Goal: Transaction & Acquisition: Purchase product/service

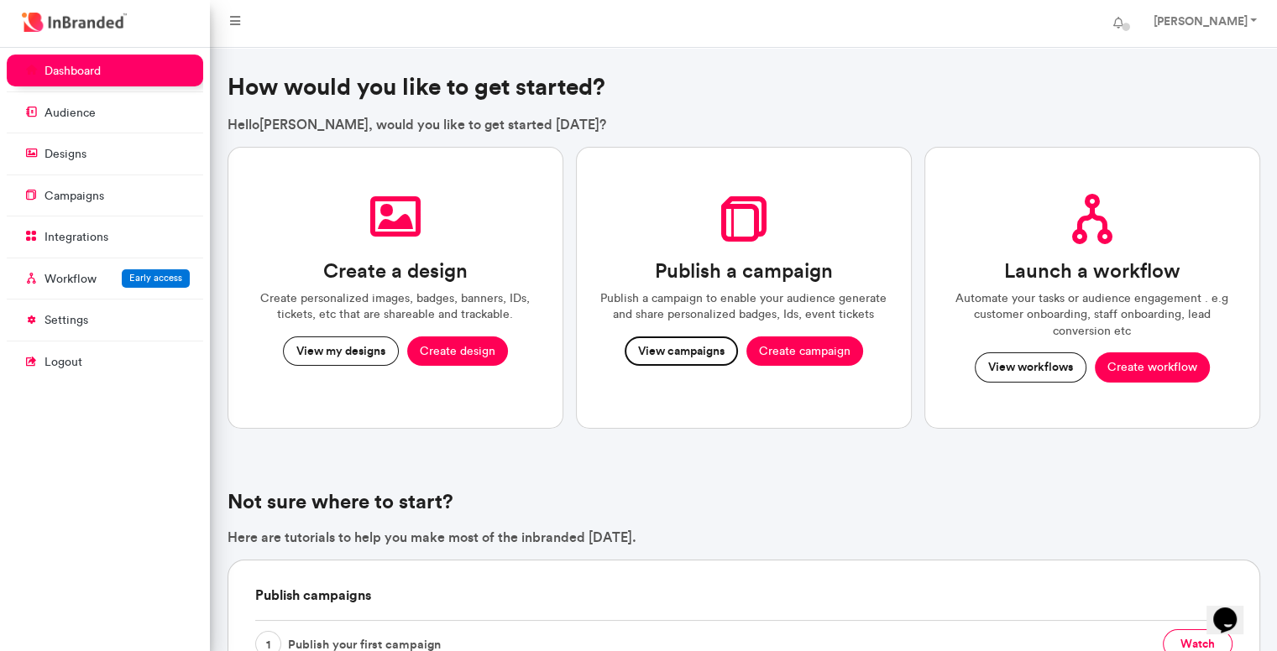
click at [700, 340] on button "View campaigns" at bounding box center [681, 352] width 113 height 30
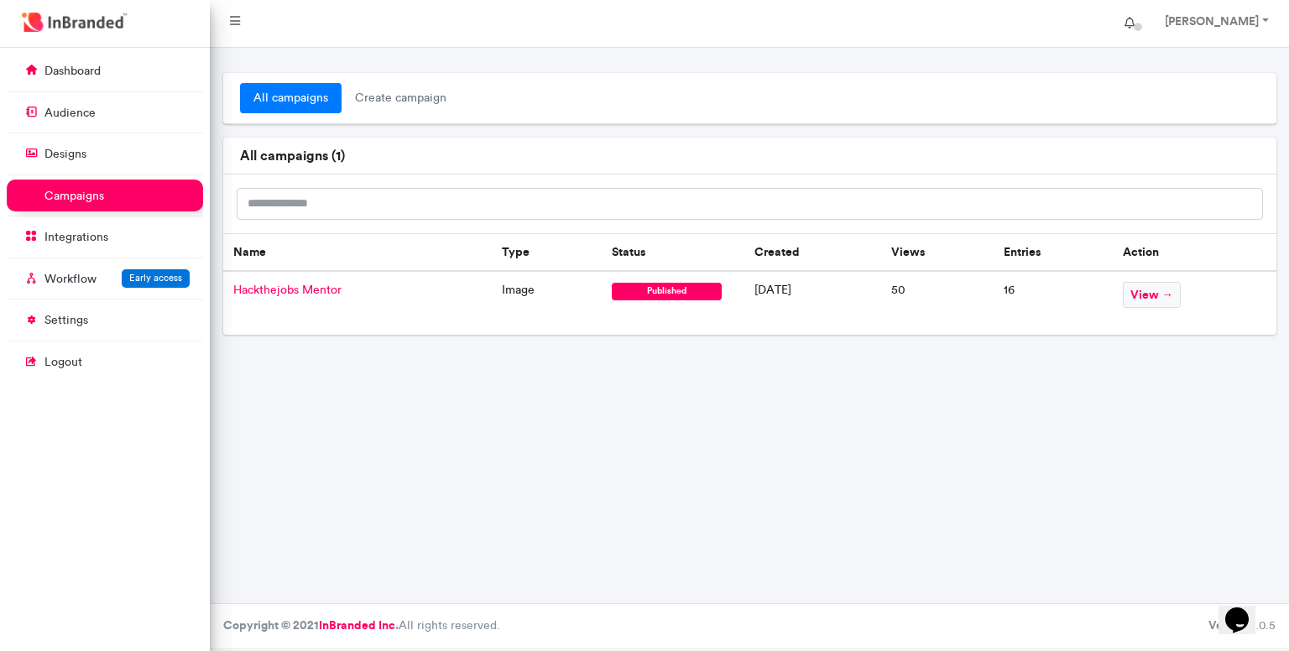
click at [1143, 26] on span at bounding box center [1139, 27] width 8 height 8
click at [493, 432] on div "all campaigns create campaign all campaigns ( 1 ) Name Type Status Created View…" at bounding box center [750, 326] width 1080 height 556
click at [70, 68] on p "dashboard" at bounding box center [72, 71] width 56 height 17
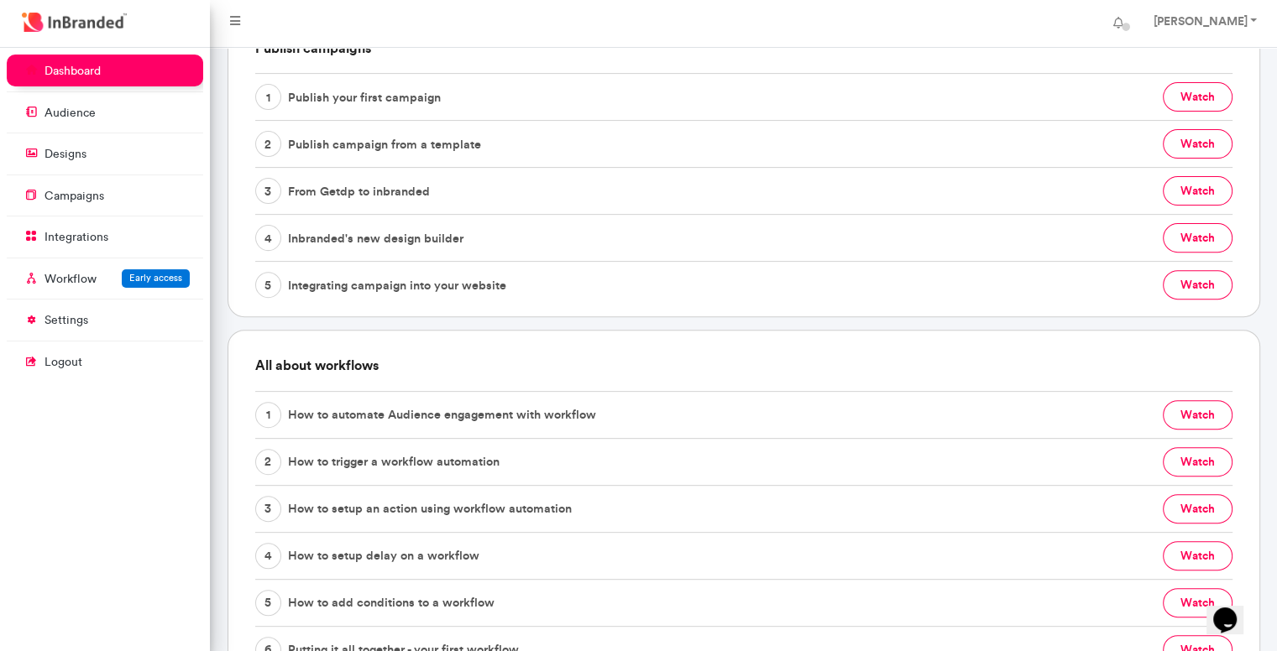
scroll to position [559, 0]
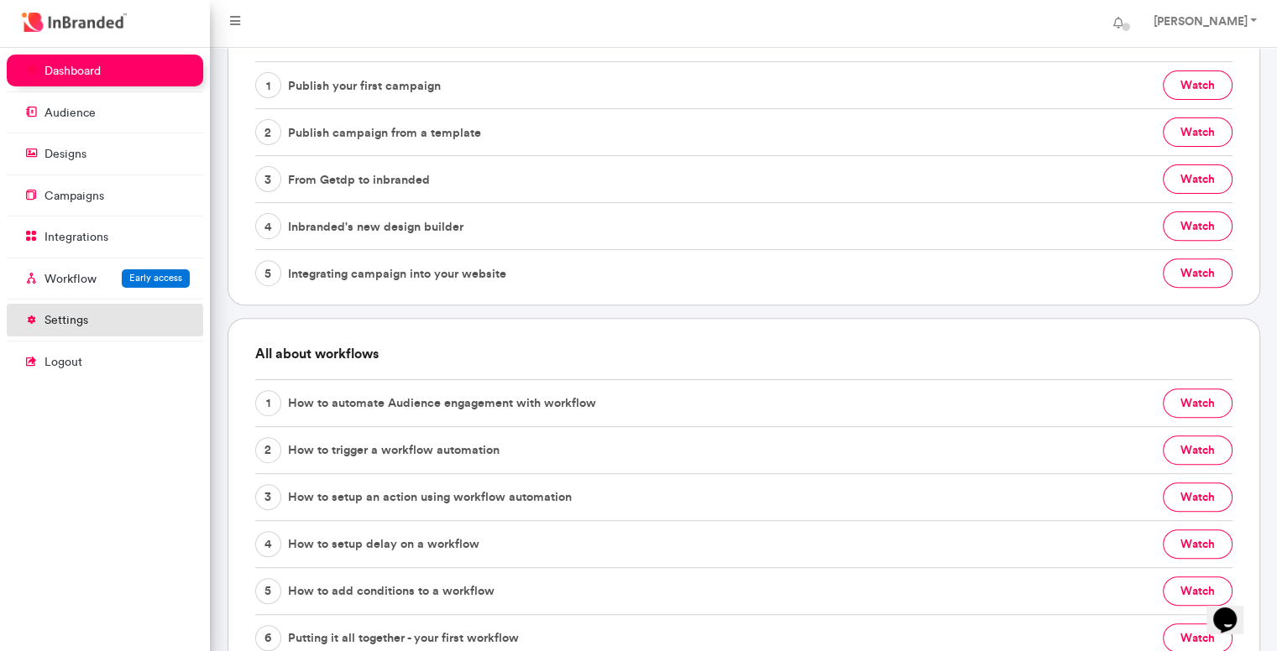
click at [107, 318] on link "settings" at bounding box center [105, 320] width 196 height 32
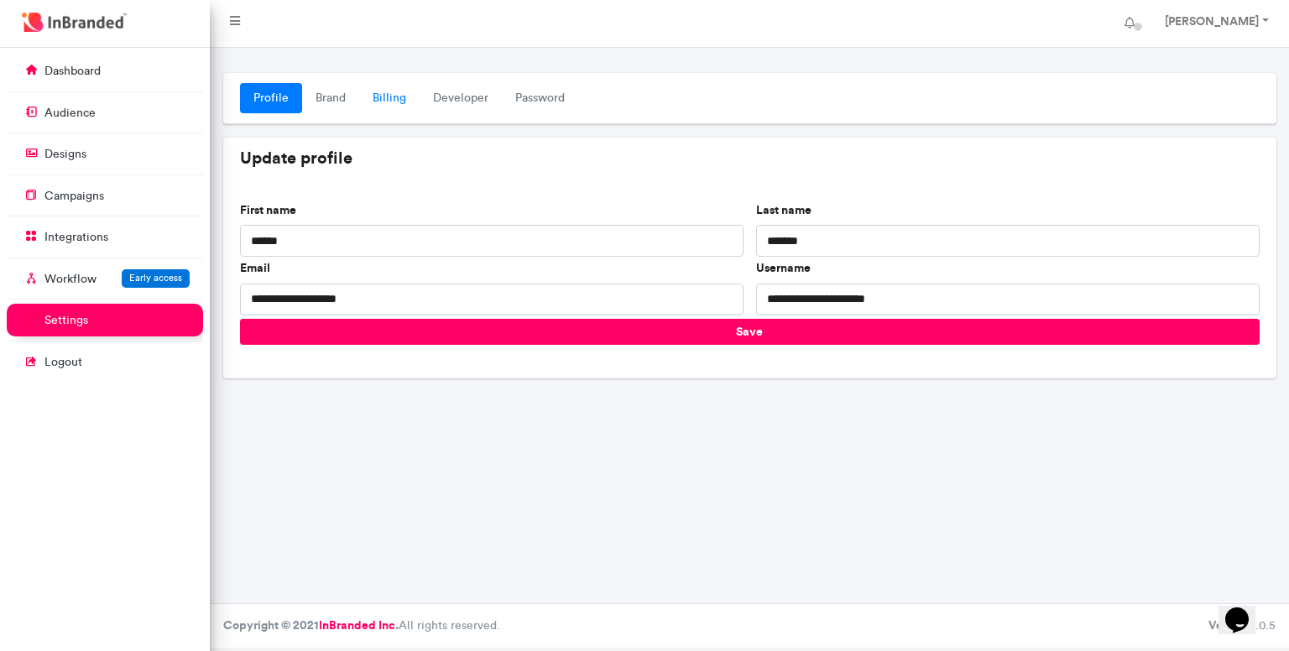
click at [363, 101] on link "Billing" at bounding box center [389, 98] width 60 height 30
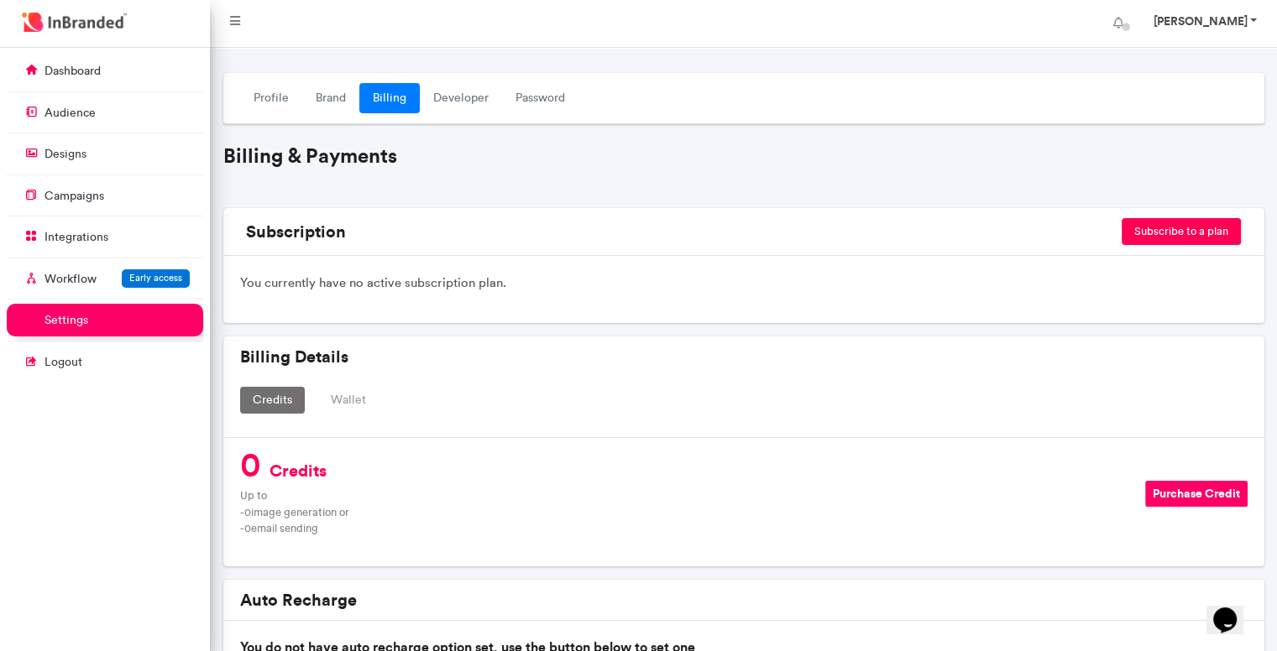
click at [1226, 32] on link "[PERSON_NAME]" at bounding box center [1203, 24] width 134 height 34
click at [1253, 29] on link "[PERSON_NAME]" at bounding box center [1203, 24] width 134 height 34
click at [251, 107] on link "Profile" at bounding box center [271, 98] width 62 height 30
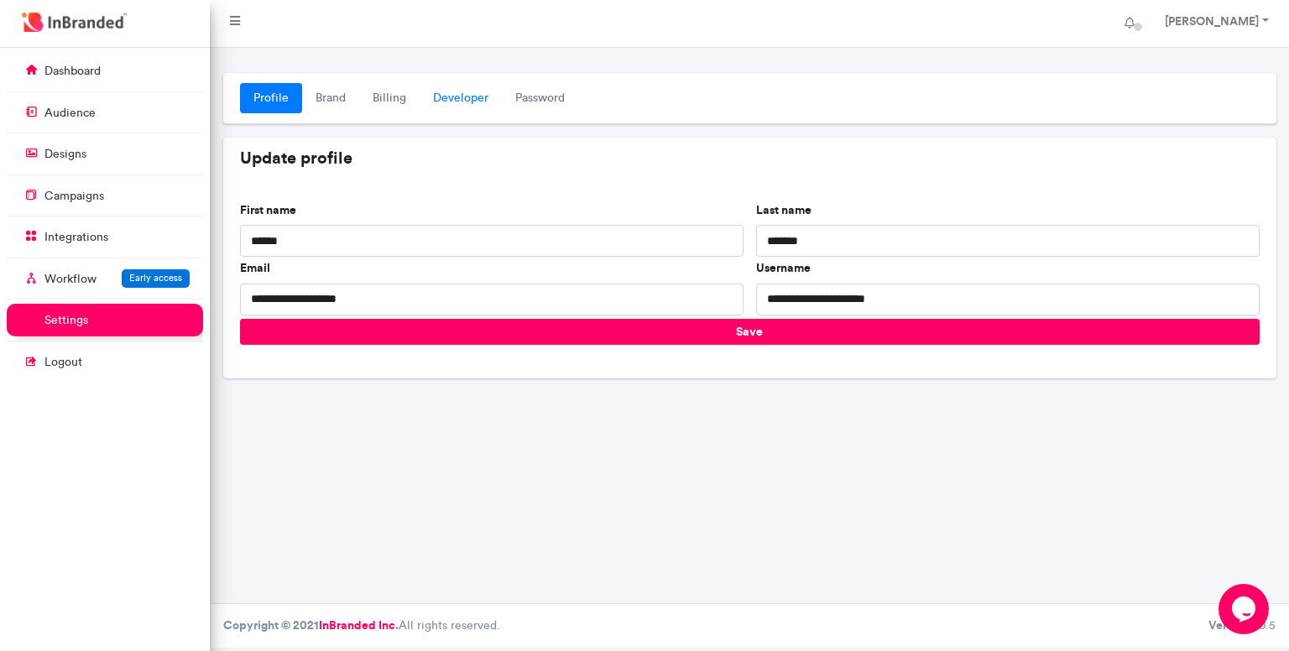
click at [451, 102] on link "Developer" at bounding box center [461, 98] width 82 height 30
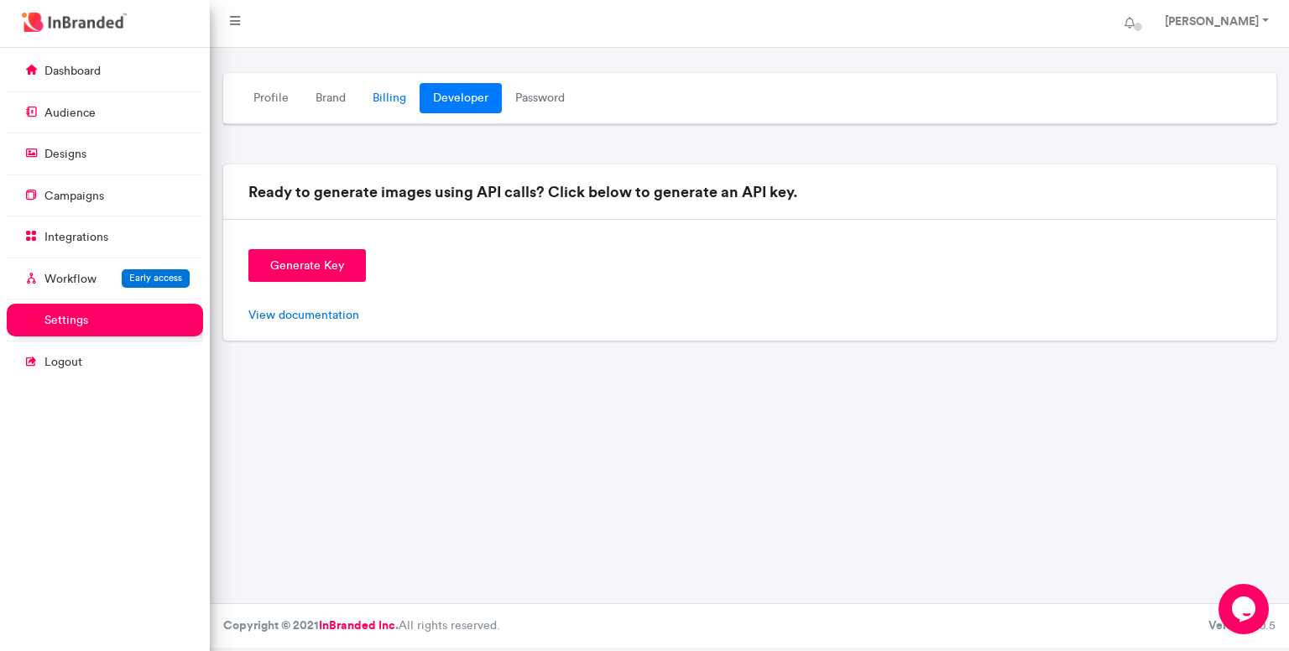
click at [386, 99] on link "Billing" at bounding box center [389, 98] width 60 height 30
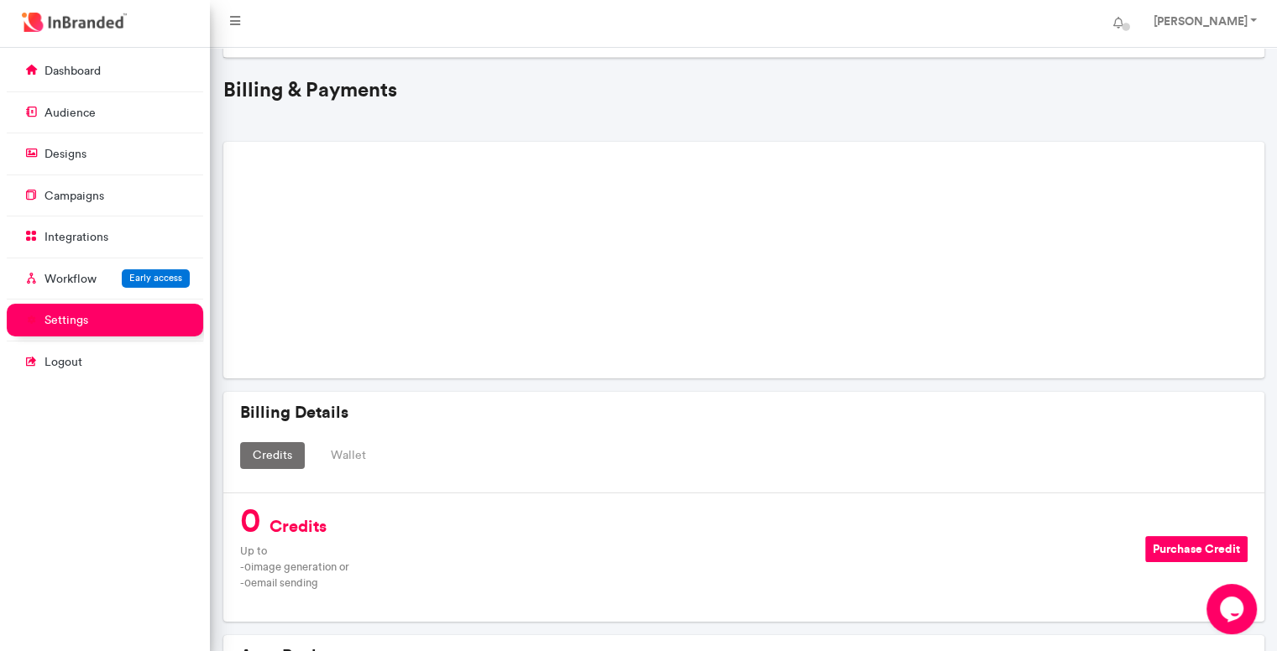
scroll to position [139, 0]
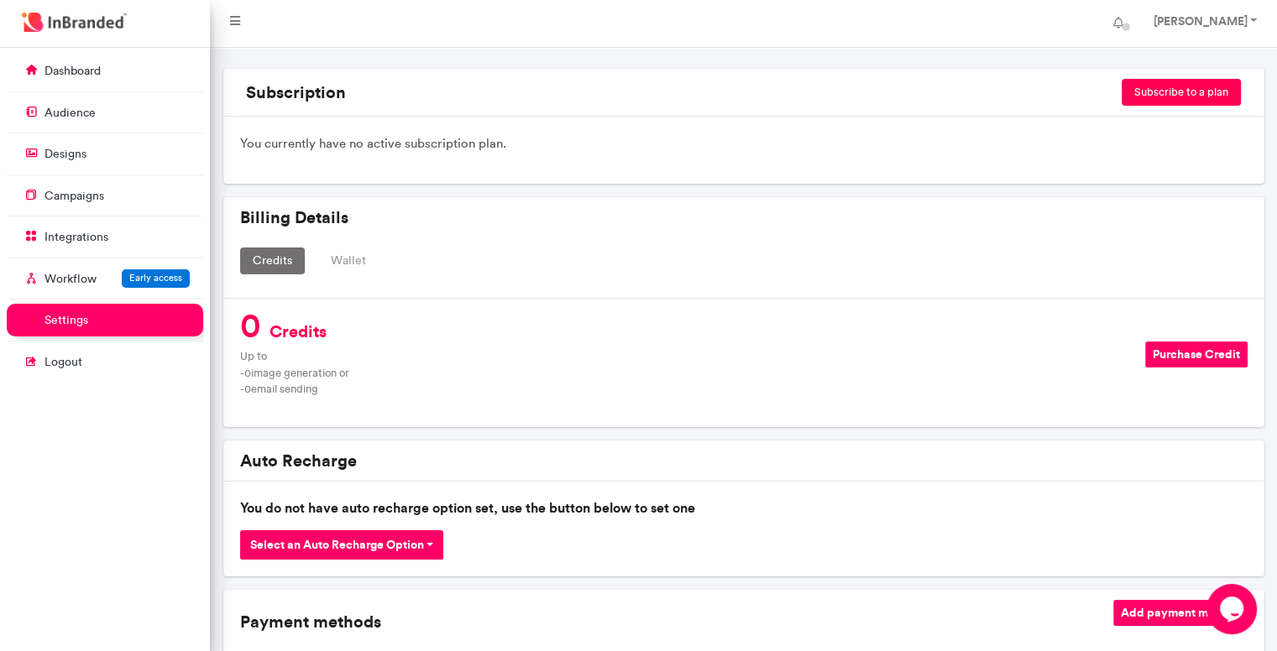
click at [1192, 358] on button "Purchase Credit" at bounding box center [1196, 355] width 102 height 26
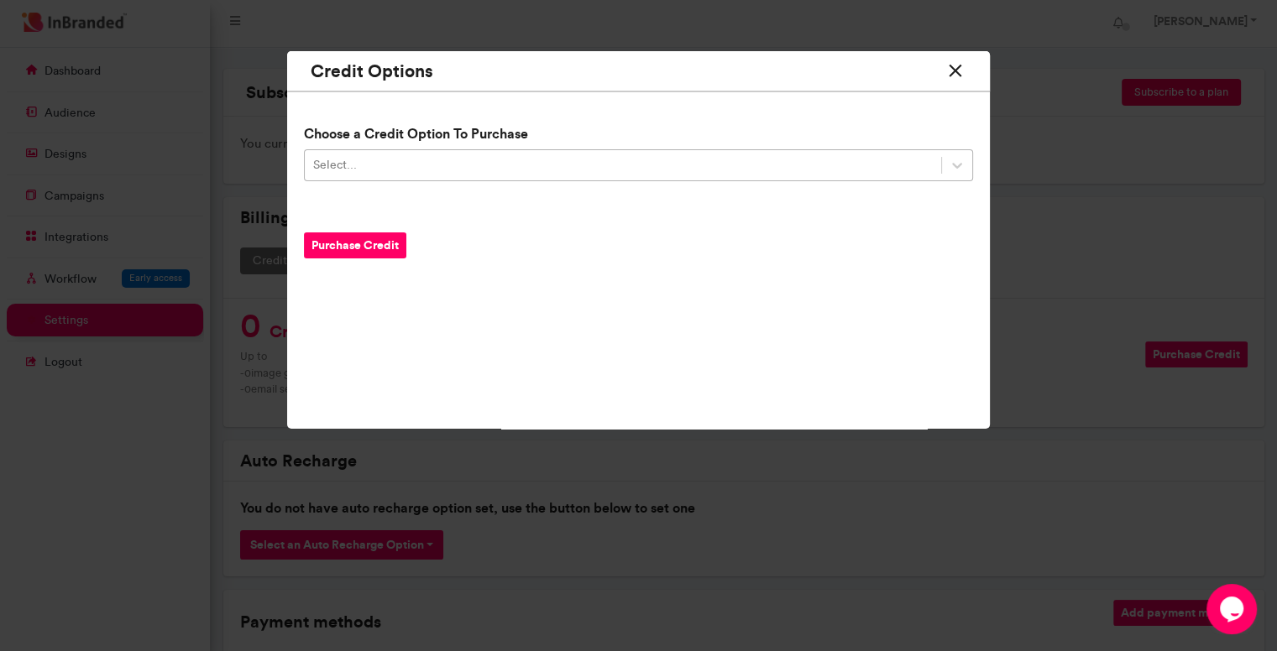
click at [370, 169] on div "Select..." at bounding box center [623, 166] width 636 height 28
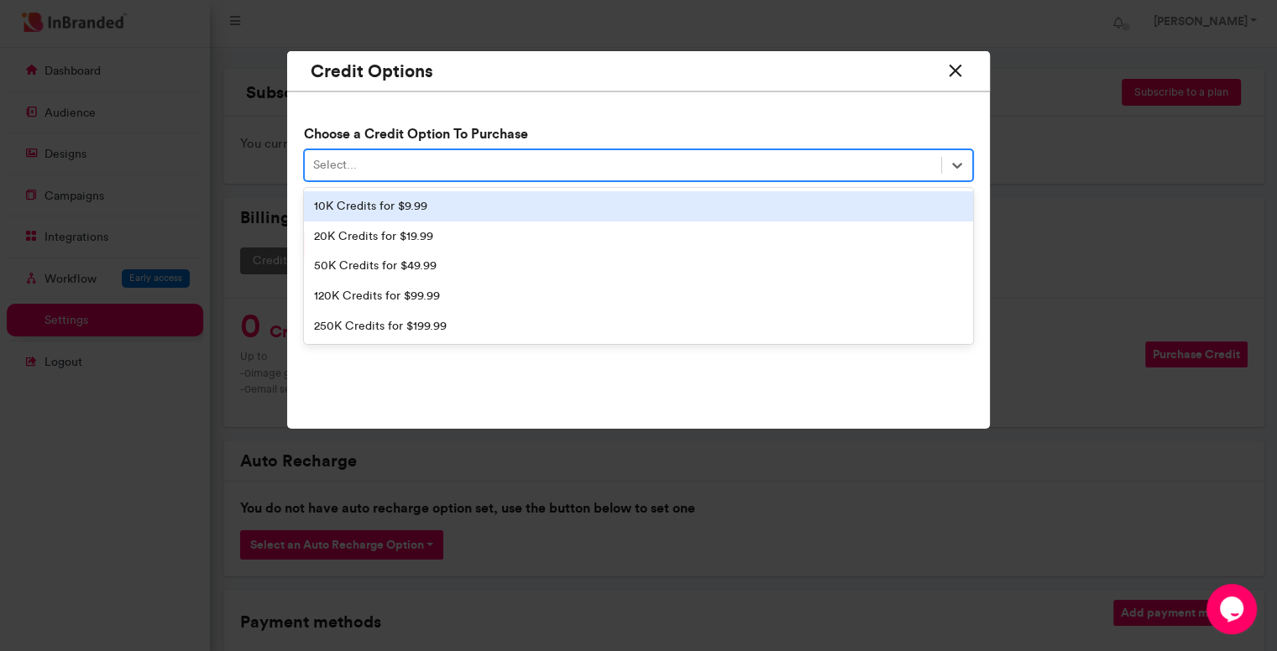
click at [400, 209] on div "10K Credits for $9.99" at bounding box center [638, 206] width 669 height 30
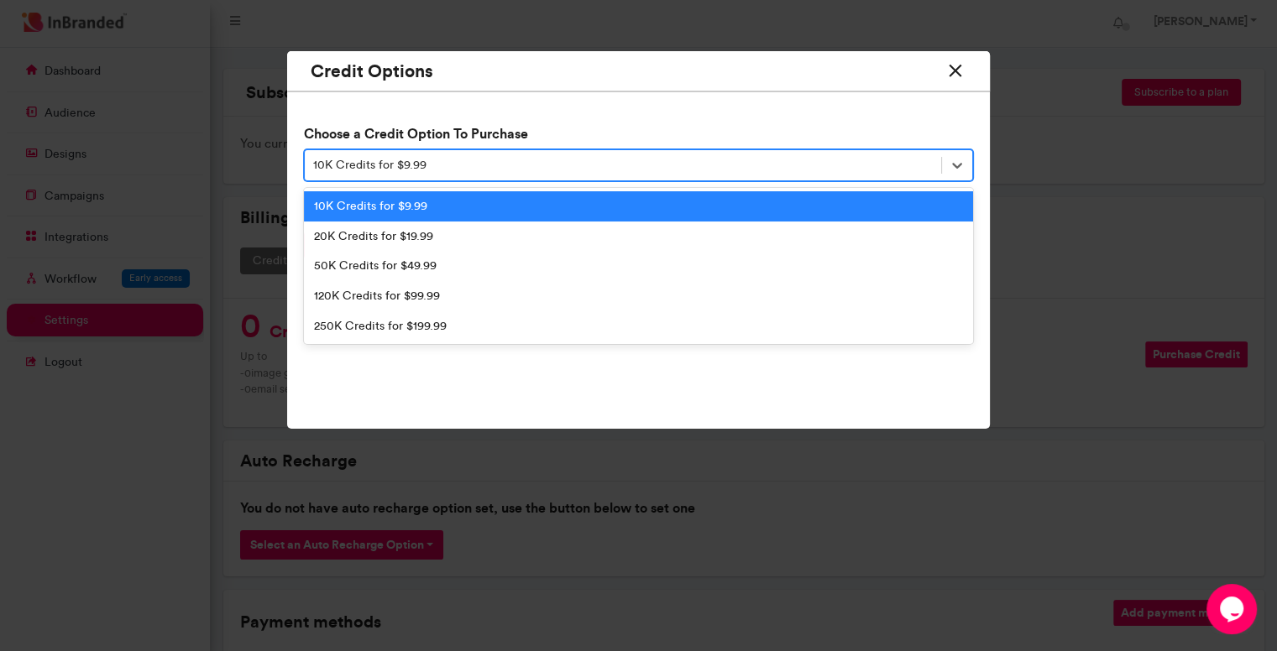
click at [866, 175] on div "10K Credits for $9.99" at bounding box center [623, 166] width 636 height 28
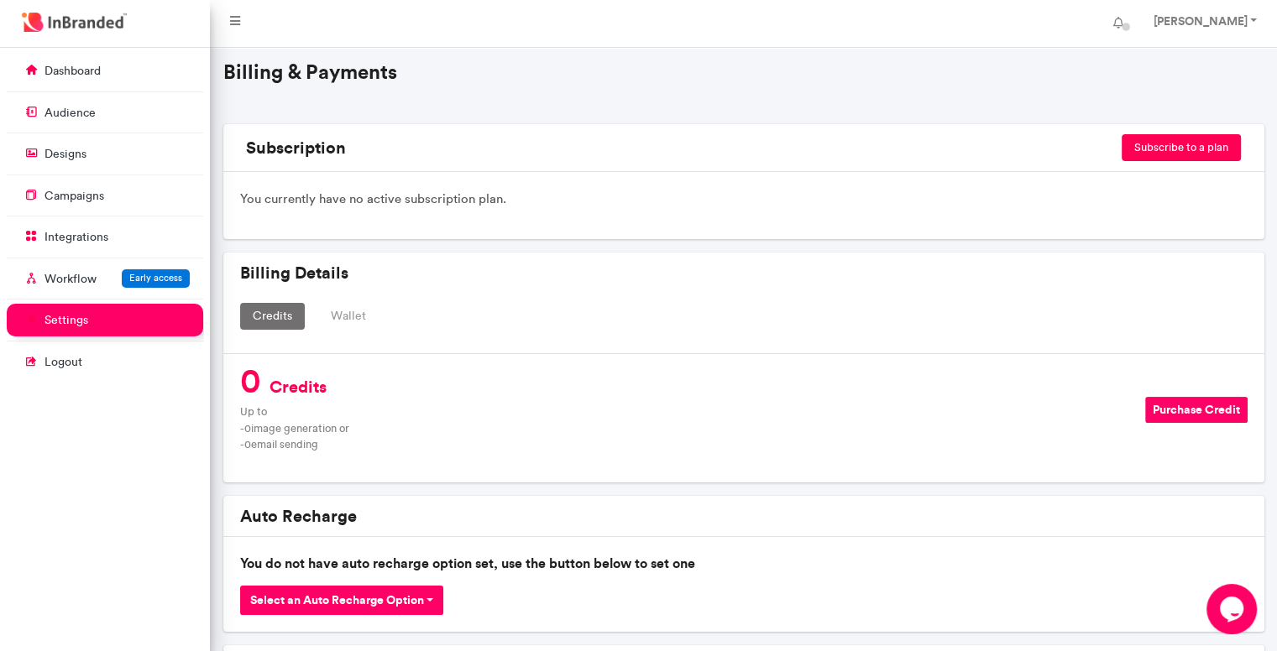
scroll to position [0, 0]
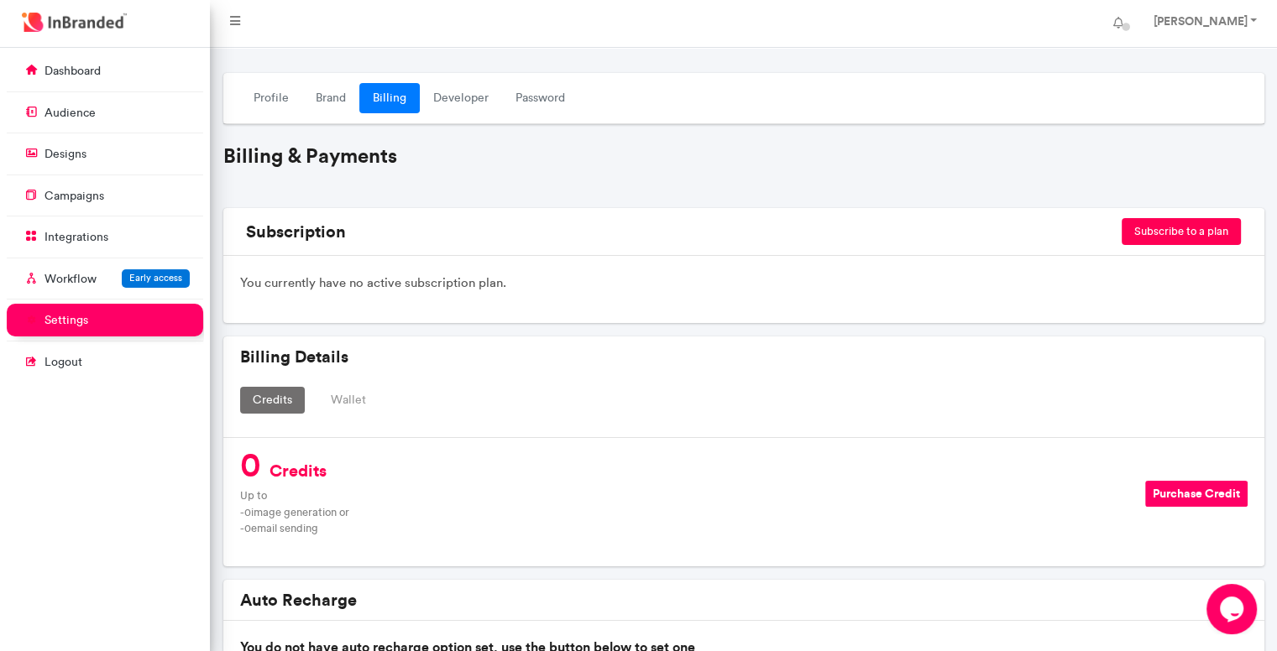
click at [1169, 236] on button "Subscribe to a plan" at bounding box center [1181, 231] width 119 height 27
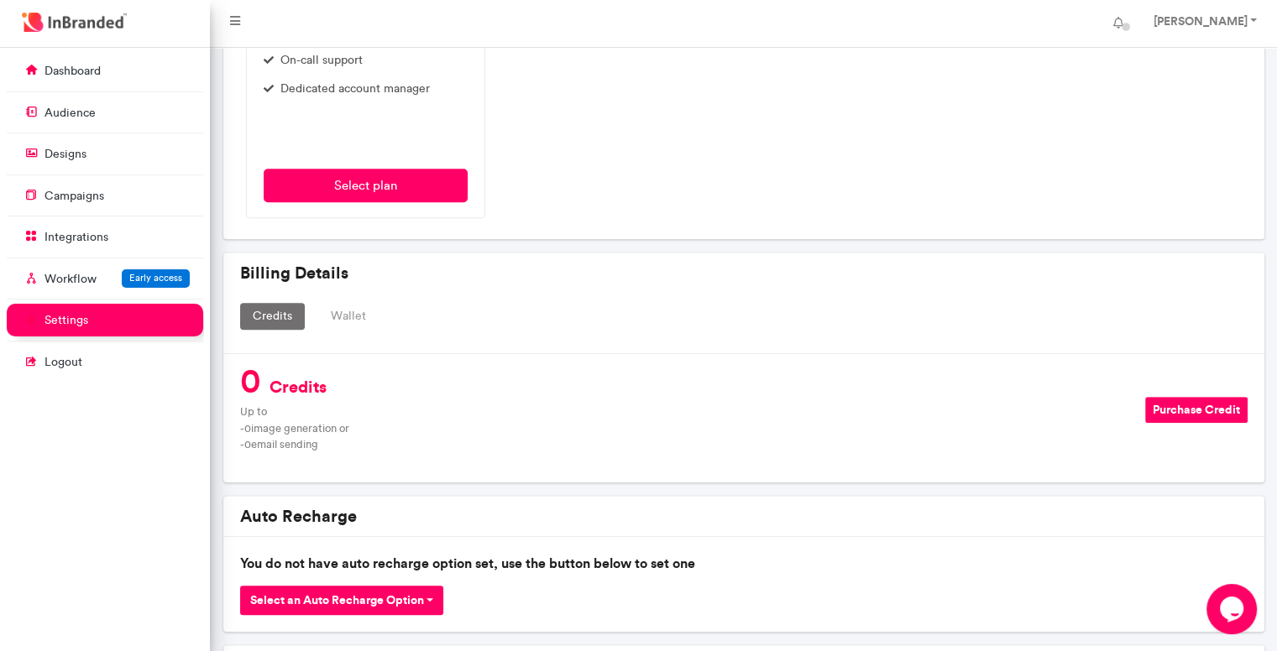
scroll to position [979, 0]
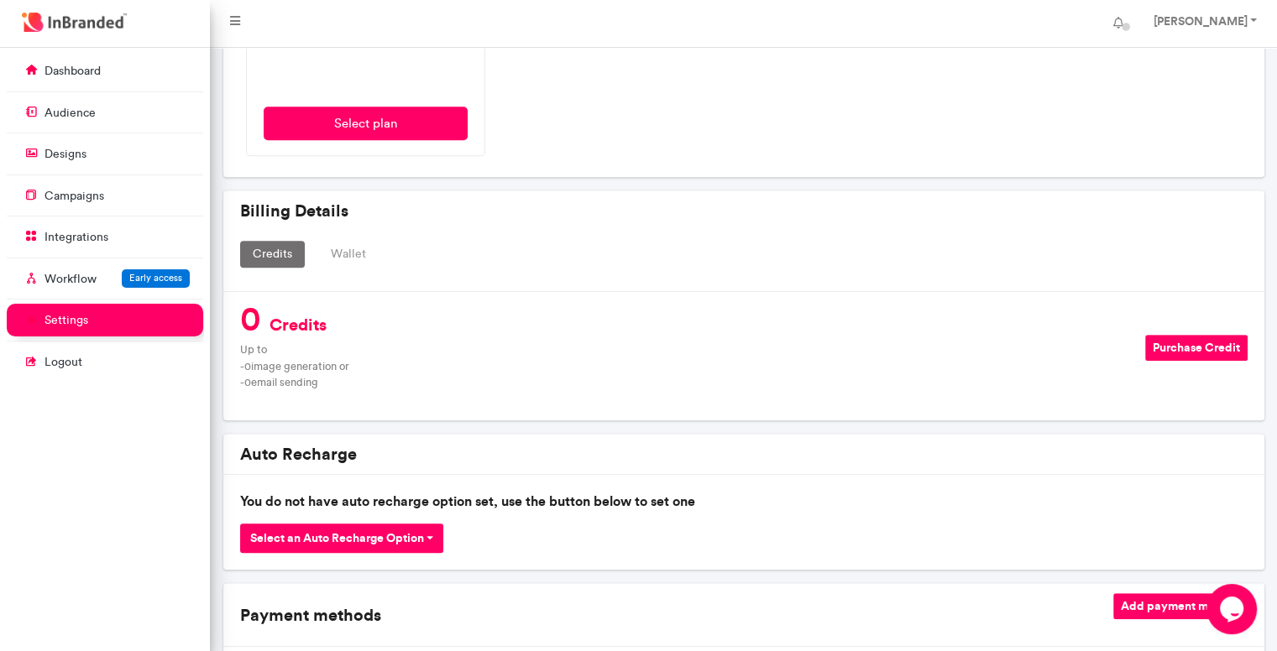
drag, startPoint x: 1198, startPoint y: 369, endPoint x: 1192, endPoint y: 347, distance: 23.4
click at [1196, 364] on div "Purchase Credit" at bounding box center [1195, 356] width 115 height 43
click at [1192, 347] on button "Purchase Credit" at bounding box center [1196, 348] width 102 height 26
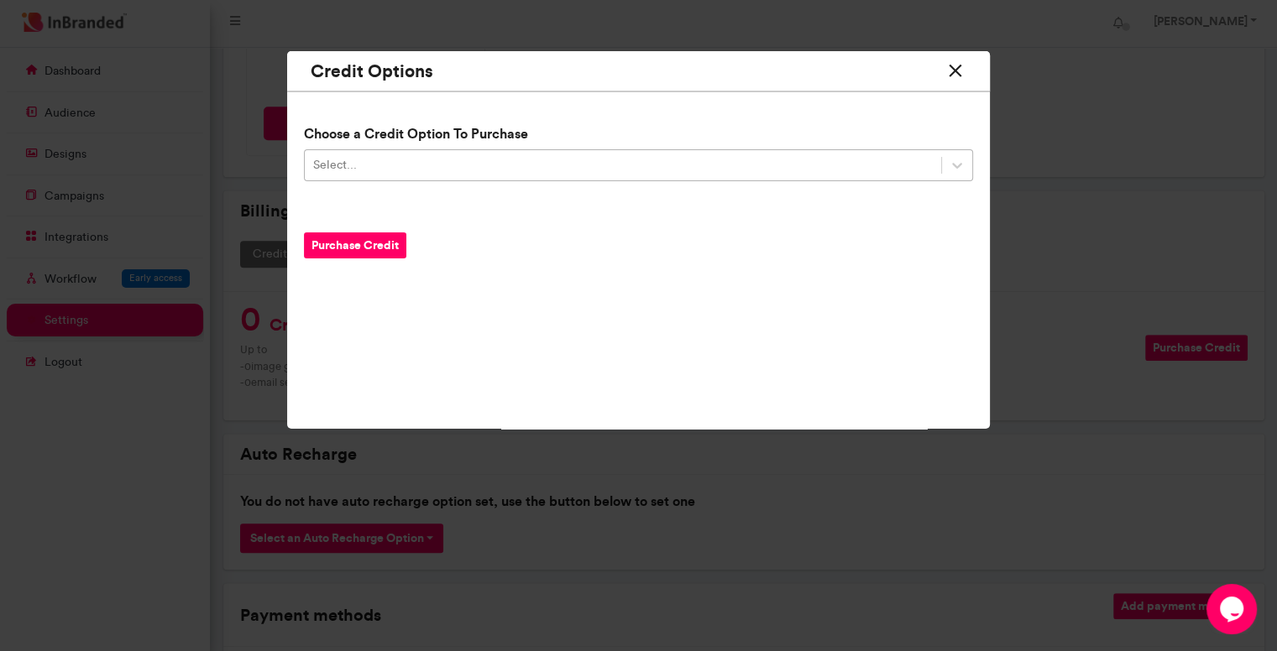
click at [359, 155] on div "Select..." at bounding box center [623, 166] width 636 height 28
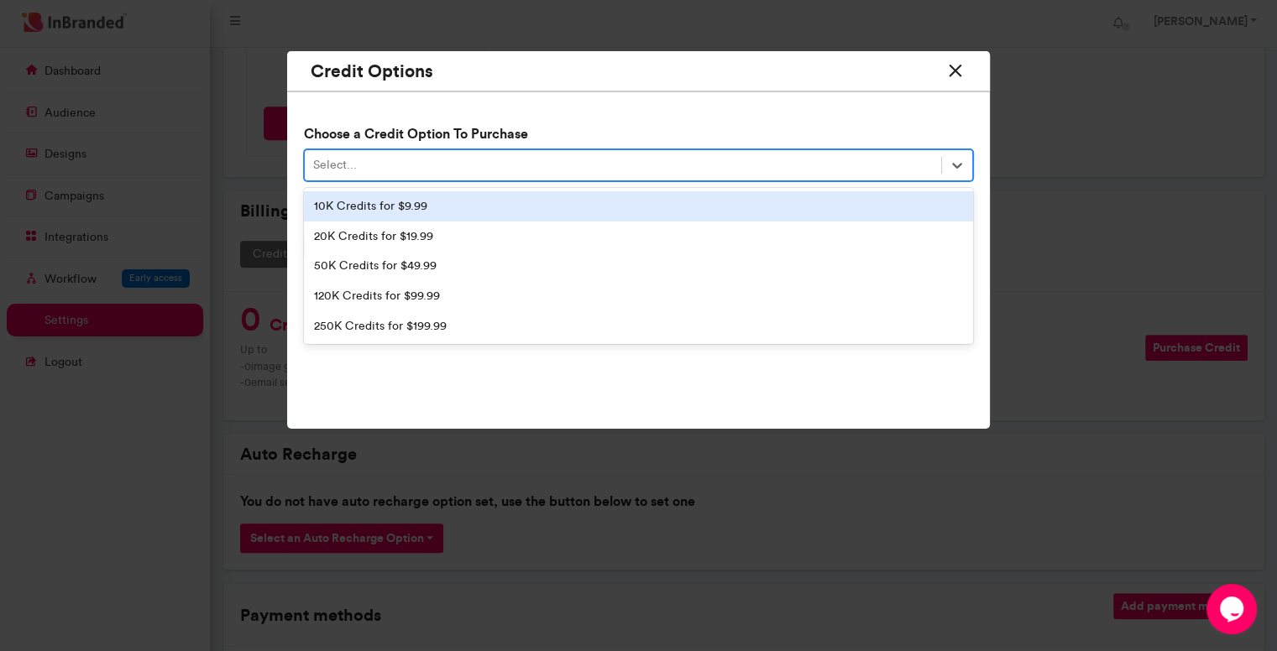
click at [359, 203] on div "10K Credits for $9.99" at bounding box center [638, 206] width 669 height 30
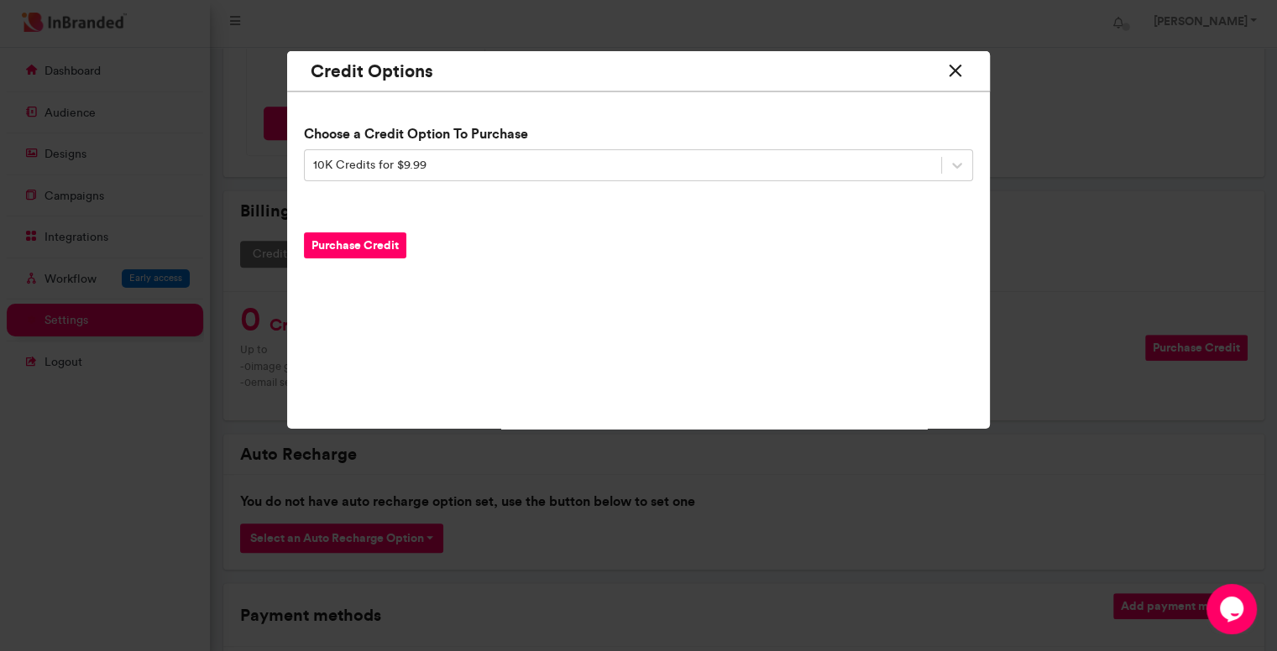
click at [370, 249] on button "Purchase Credit" at bounding box center [355, 246] width 102 height 26
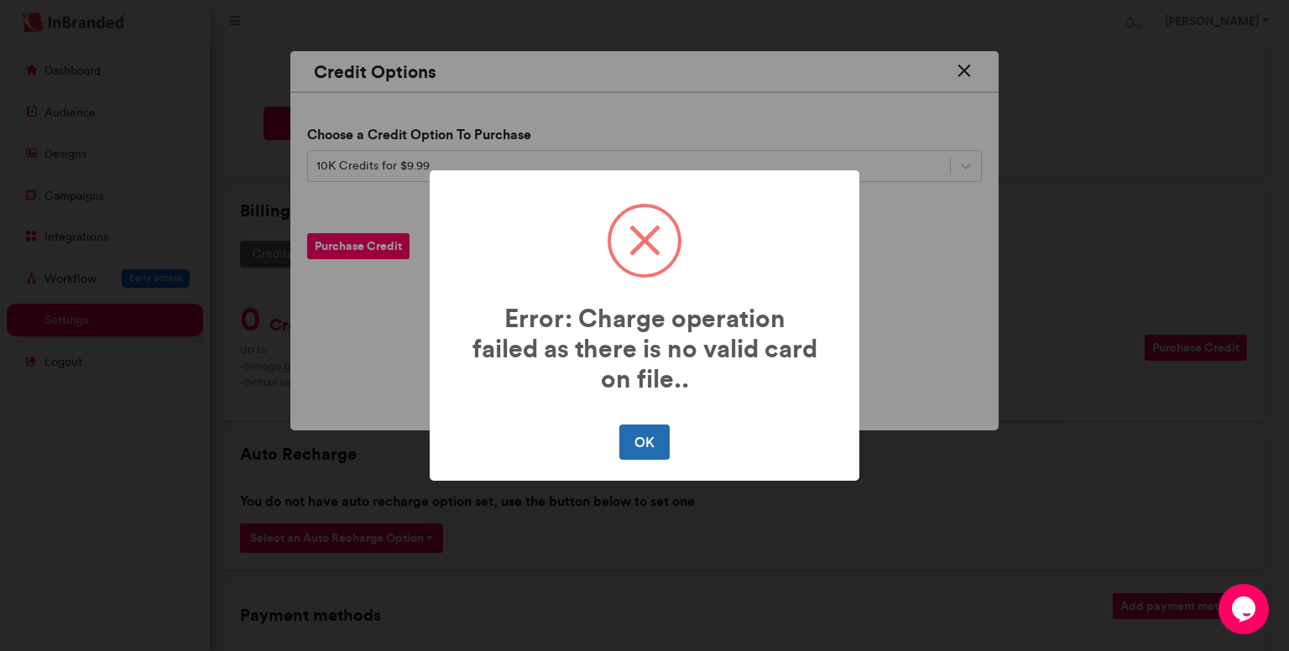
click at [632, 454] on button "OK" at bounding box center [645, 442] width 50 height 35
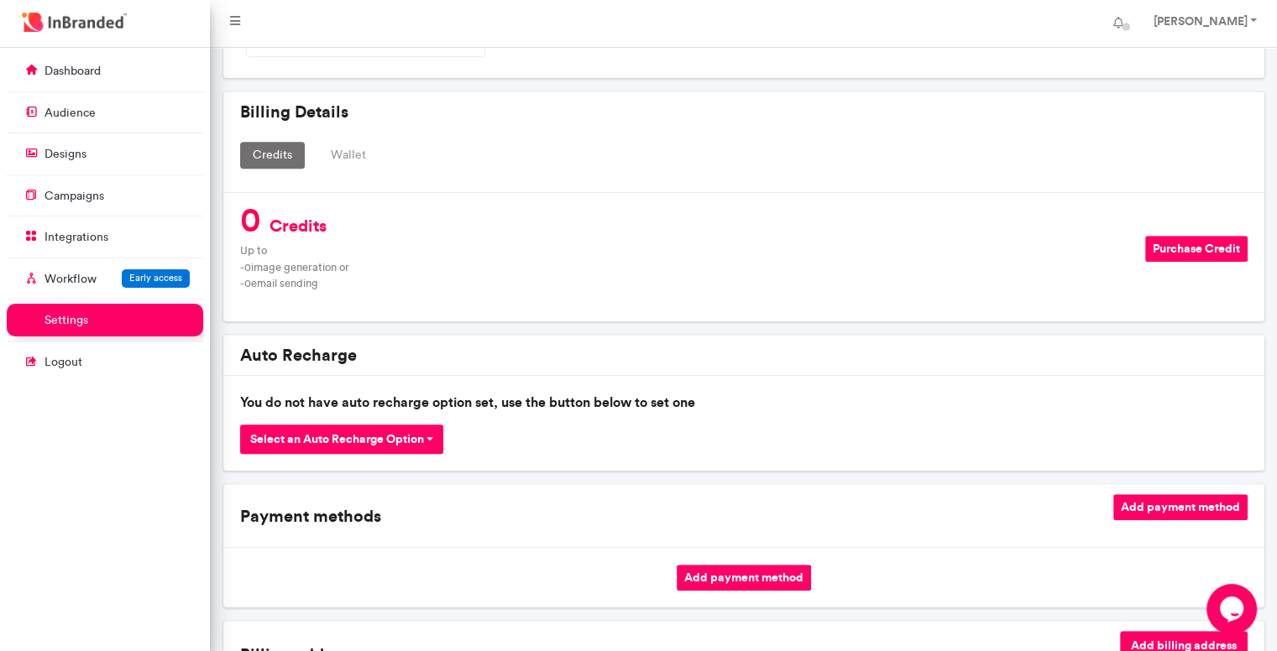
scroll to position [1259, 0]
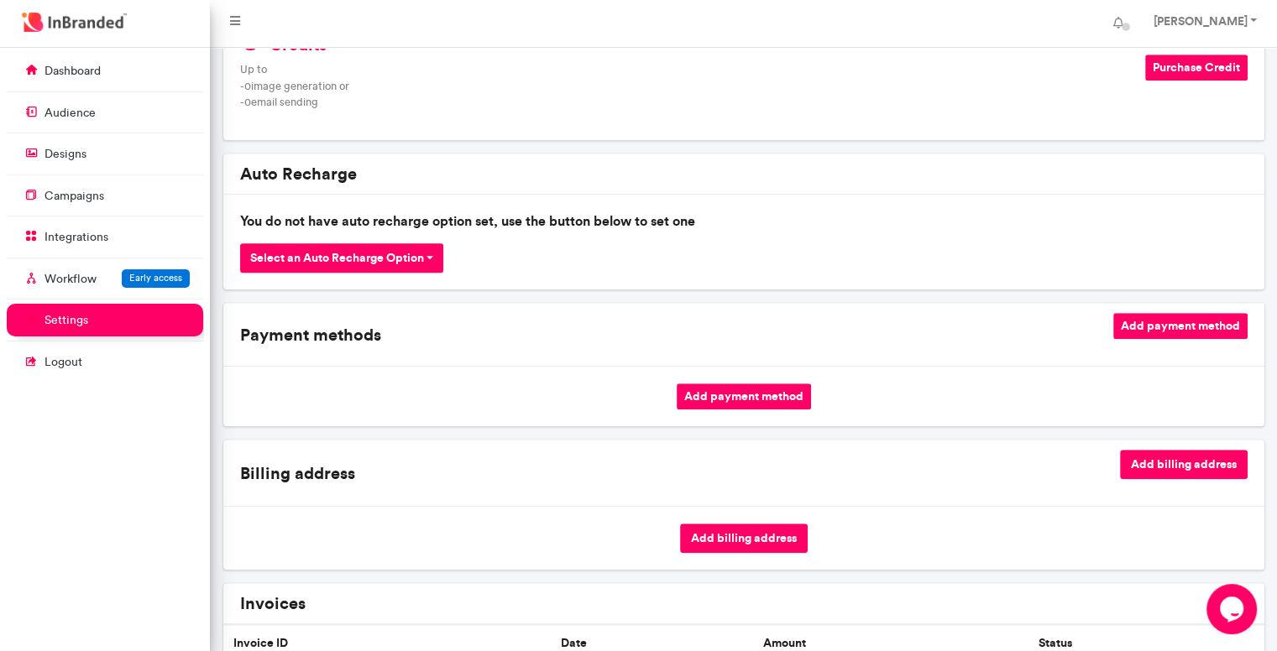
click at [737, 389] on button "Add payment method" at bounding box center [744, 397] width 134 height 26
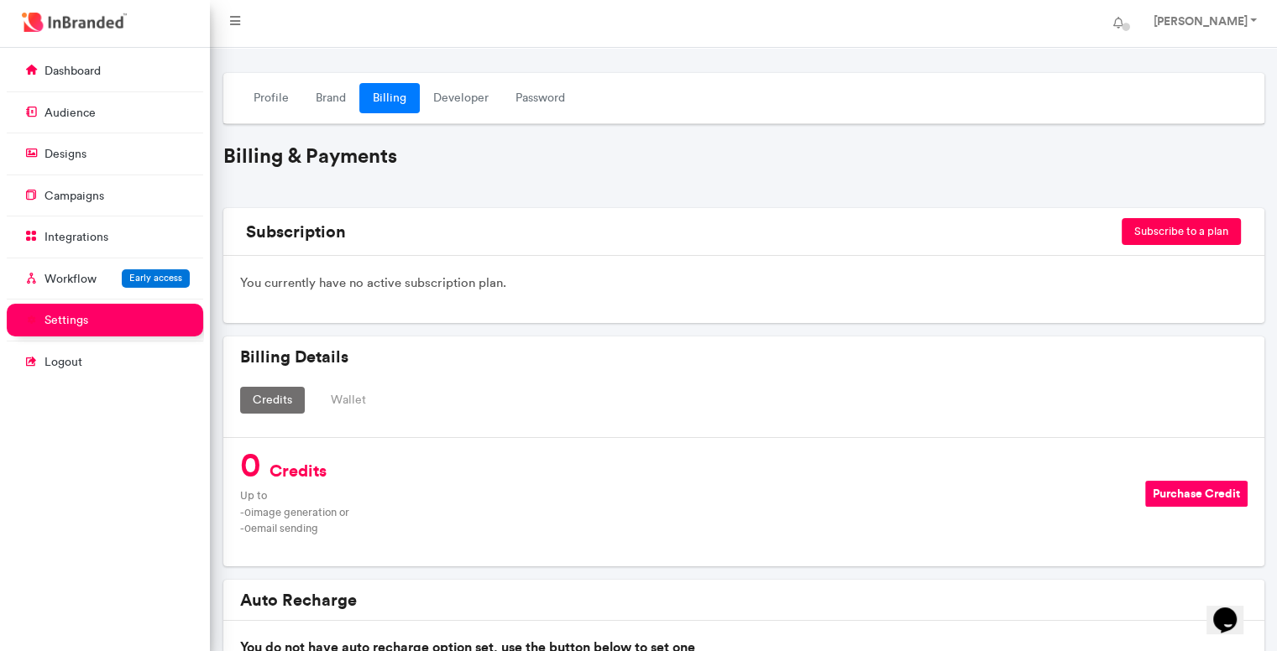
click at [1203, 481] on button "Purchase Credit" at bounding box center [1196, 494] width 102 height 26
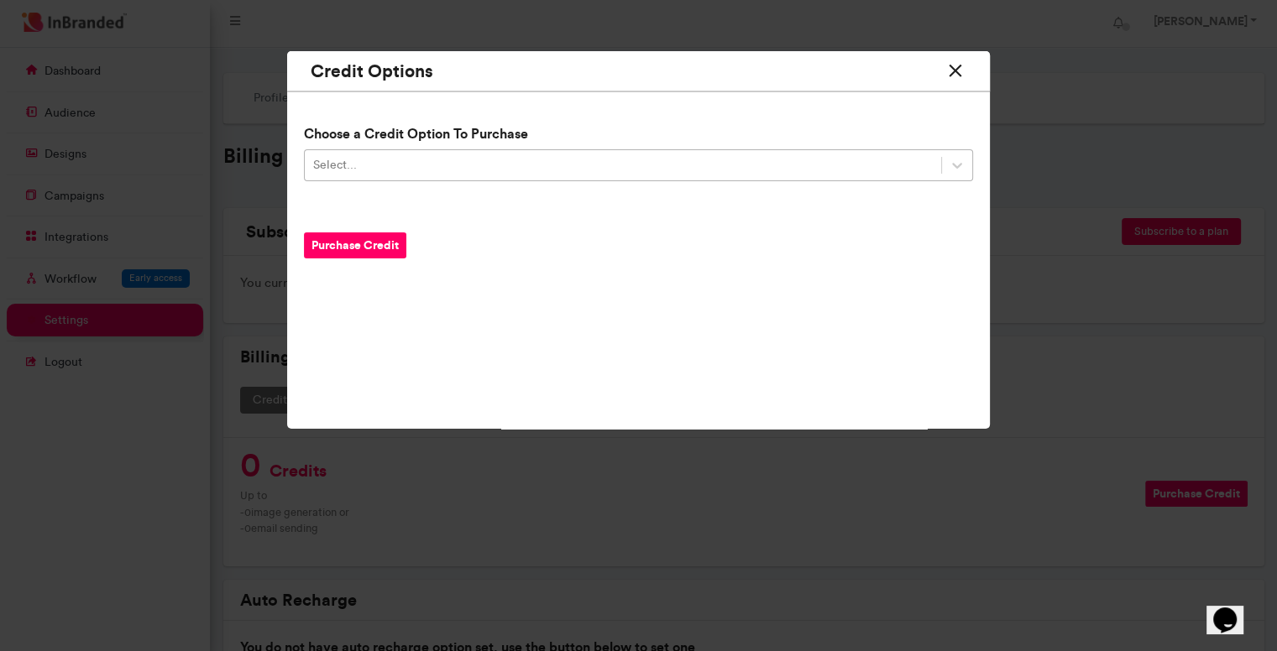
click at [405, 164] on div "Select..." at bounding box center [623, 166] width 636 height 28
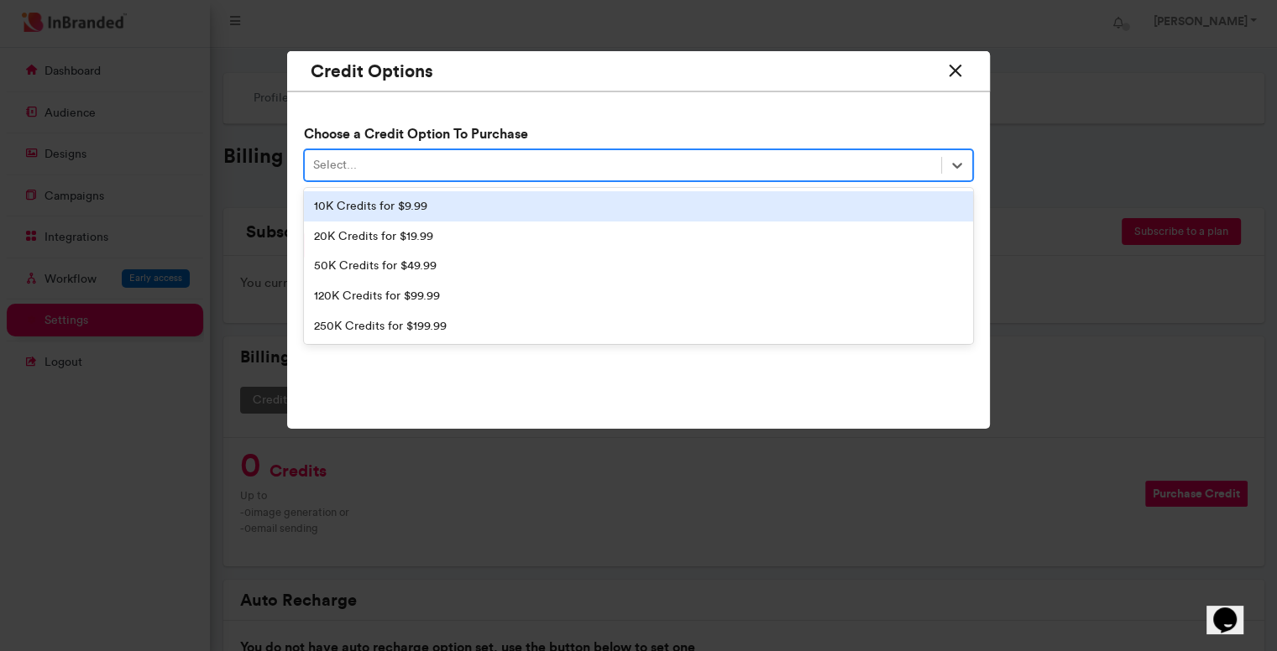
click at [395, 210] on div "10K Credits for $9.99" at bounding box center [638, 206] width 669 height 30
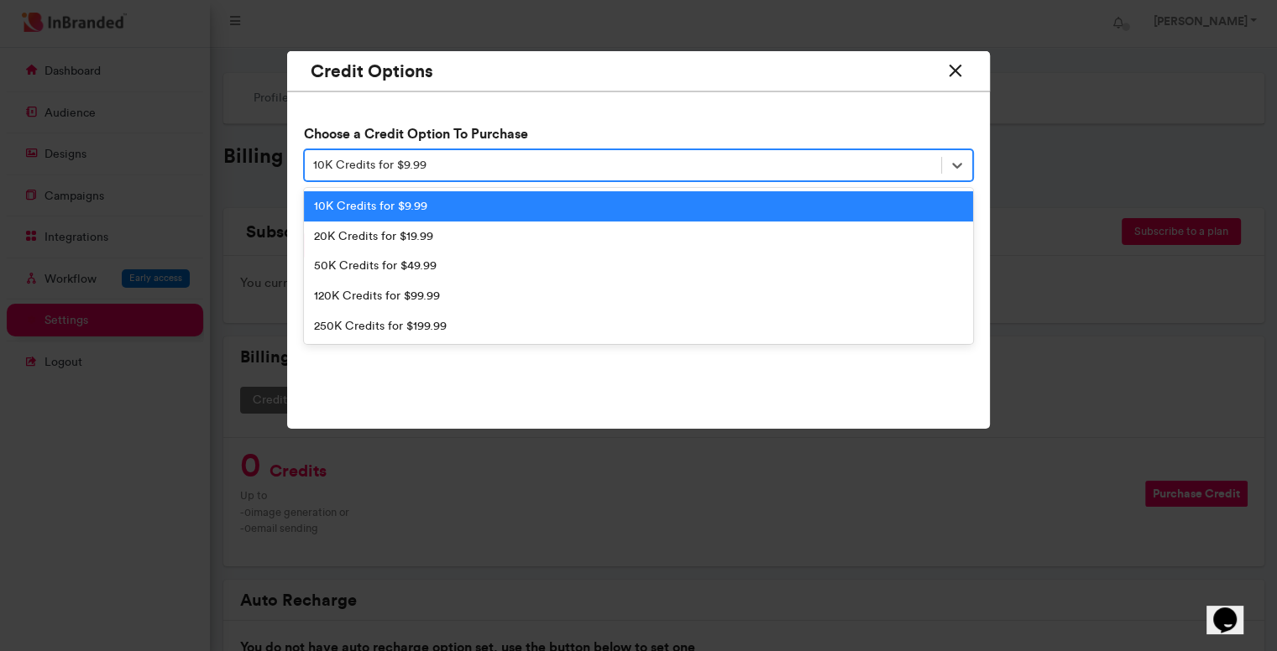
click at [400, 170] on div "10K Credits for $9.99" at bounding box center [369, 165] width 113 height 17
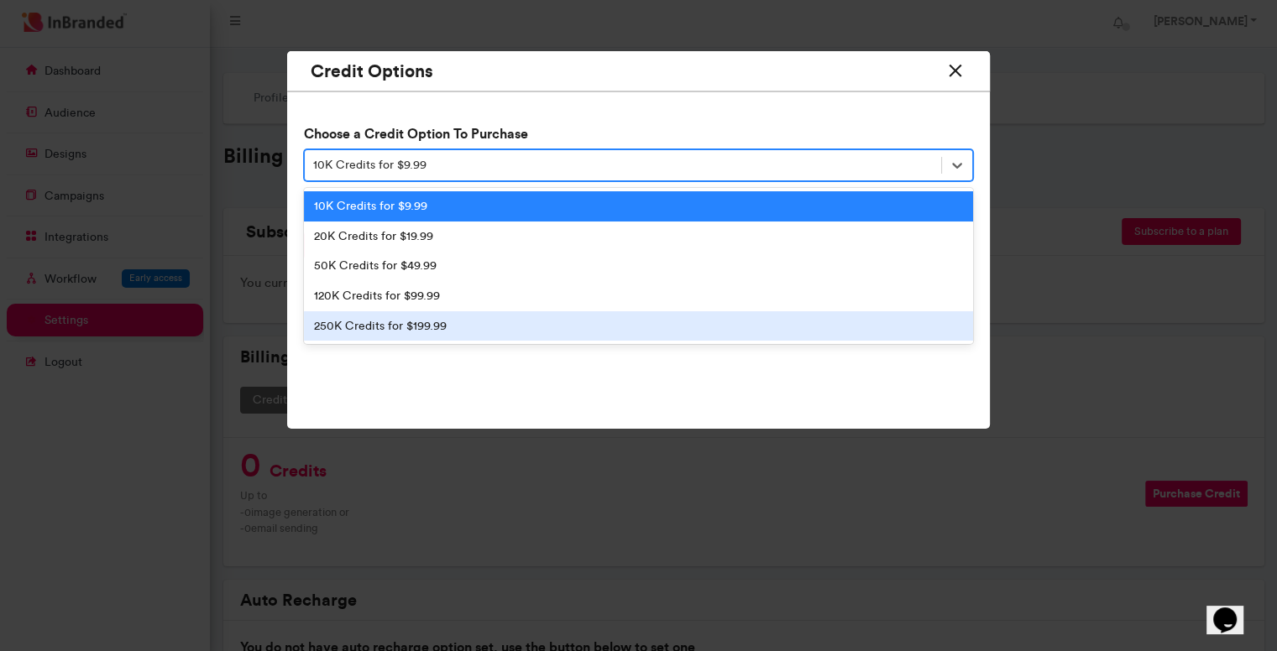
click at [365, 416] on div "Credit Options Choose a Credit Option To Purchase option 10K Credits for $9.99,…" at bounding box center [638, 240] width 703 height 379
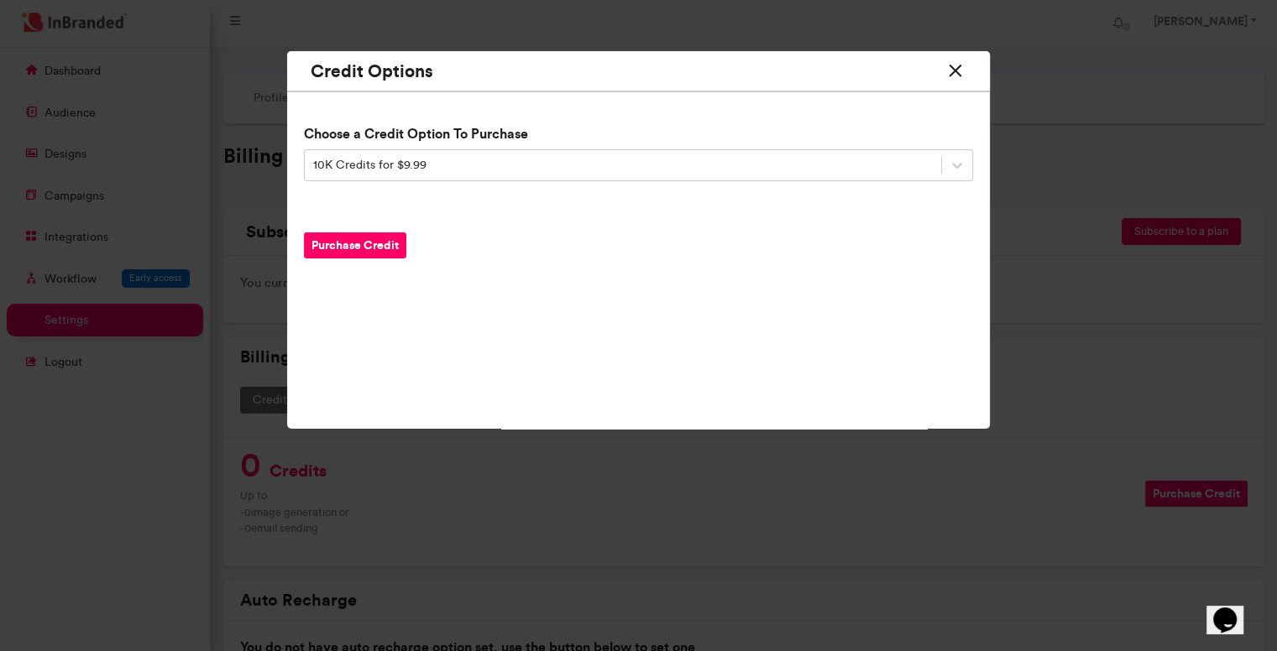
click at [364, 244] on button "Purchase Credit" at bounding box center [355, 246] width 102 height 26
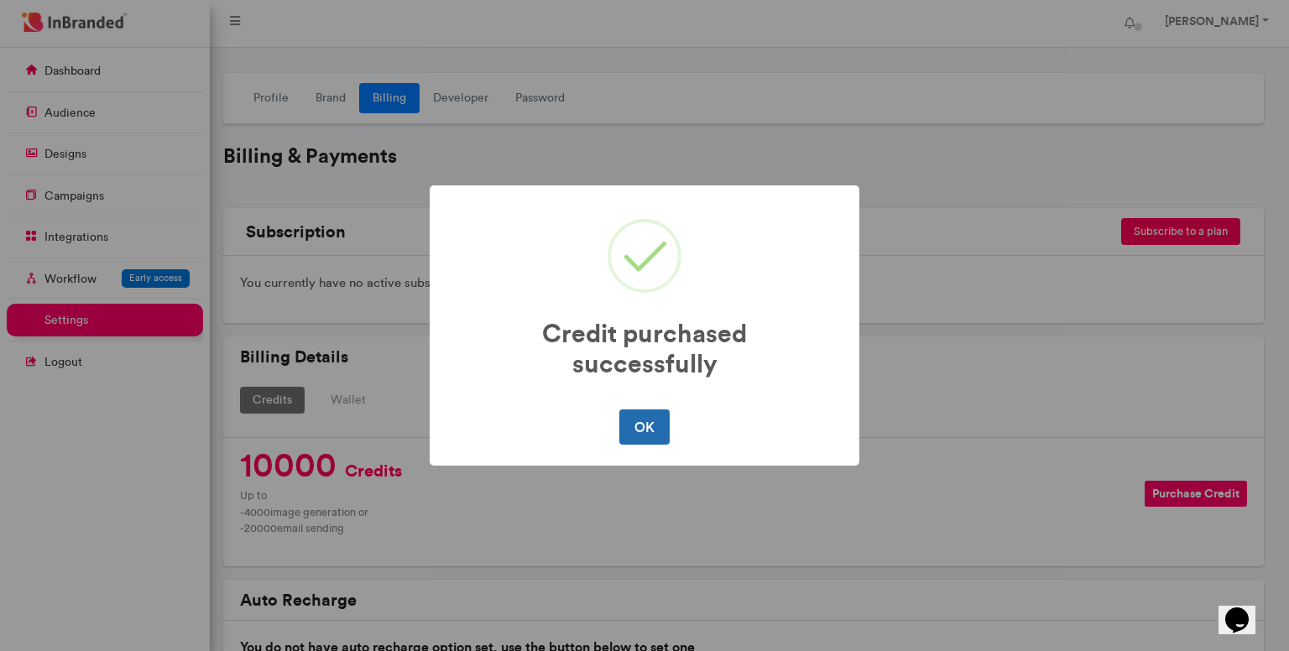
click at [659, 421] on button "OK" at bounding box center [645, 427] width 50 height 35
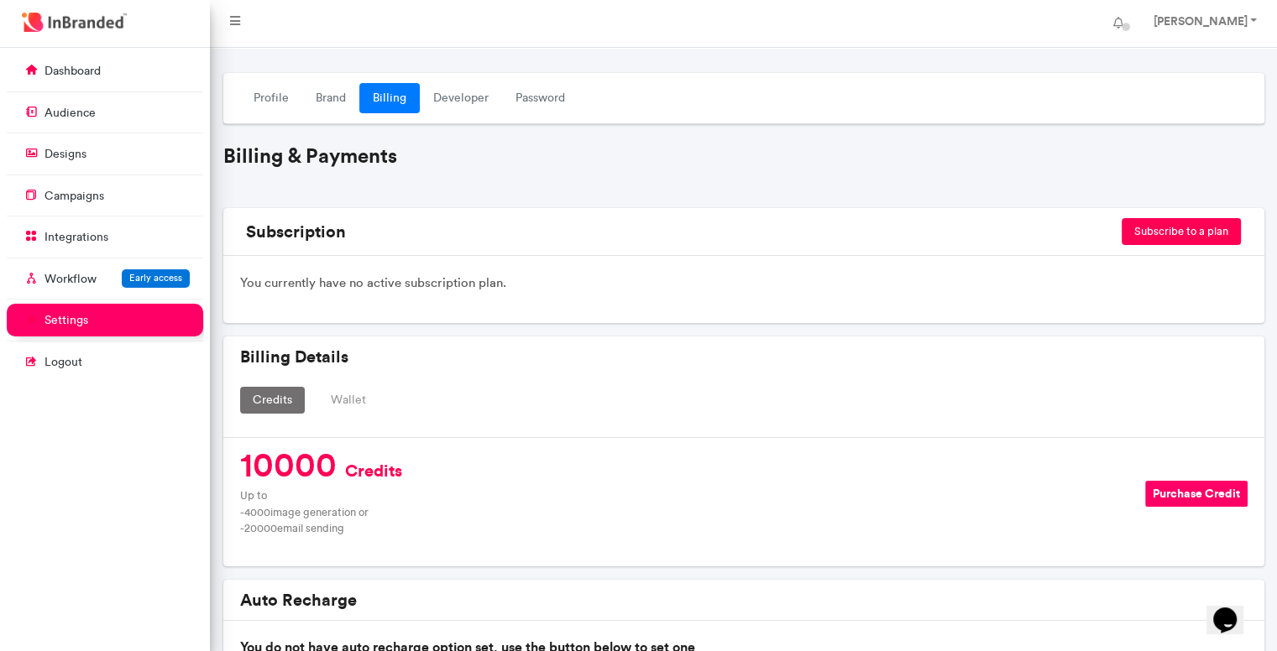
click at [1071, 337] on div "Billing Details Credits Wallet" at bounding box center [743, 388] width 1041 height 102
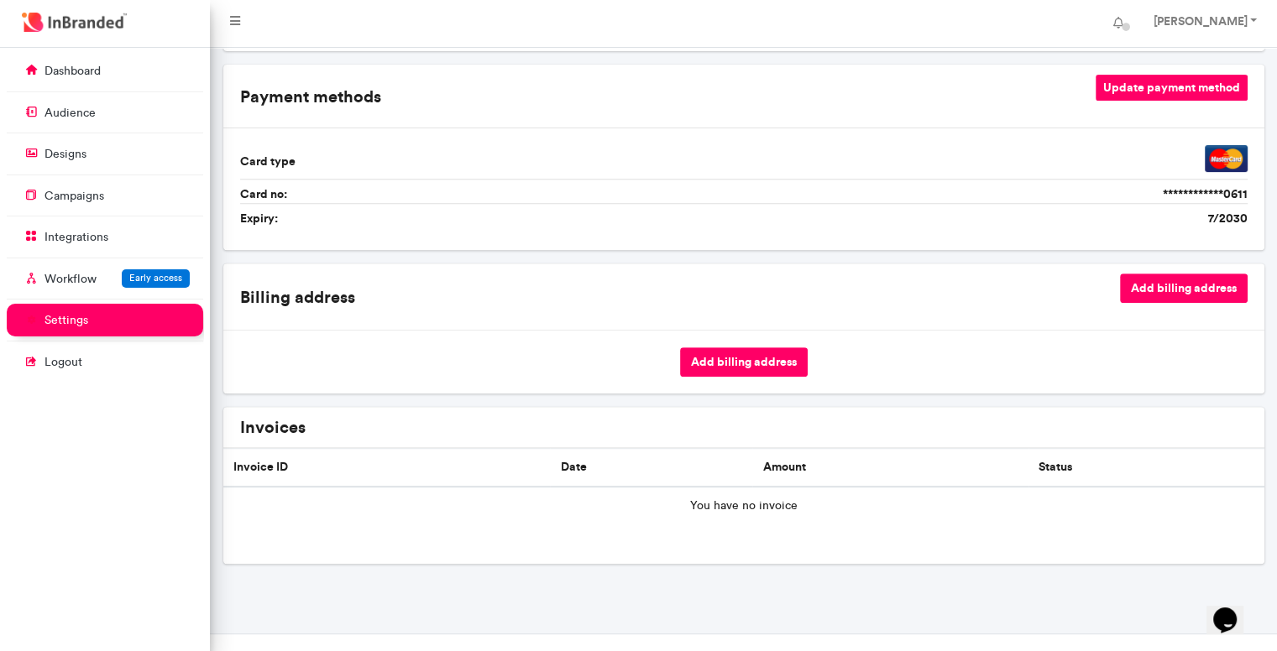
scroll to position [688, 0]
